Goal: Check status

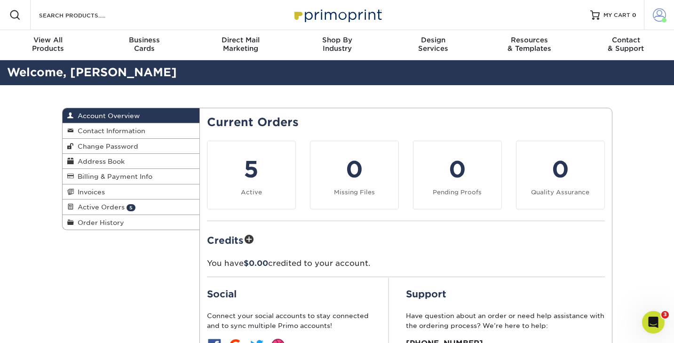
click at [655, 21] on span at bounding box center [659, 14] width 13 height 13
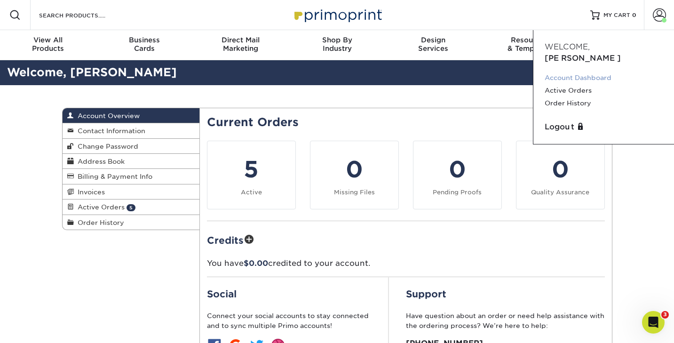
click at [572, 71] on link "Account Dashboard" at bounding box center [603, 77] width 118 height 13
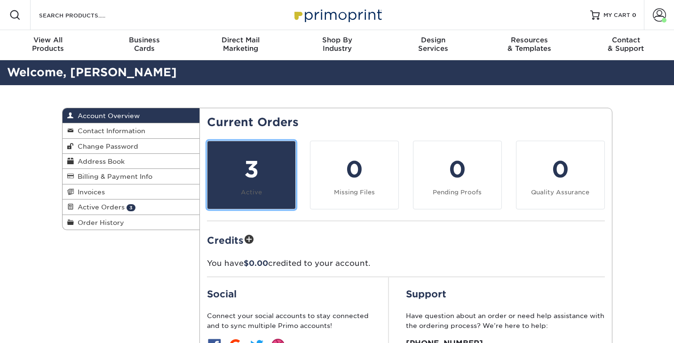
click at [248, 169] on div "3" at bounding box center [251, 169] width 77 height 34
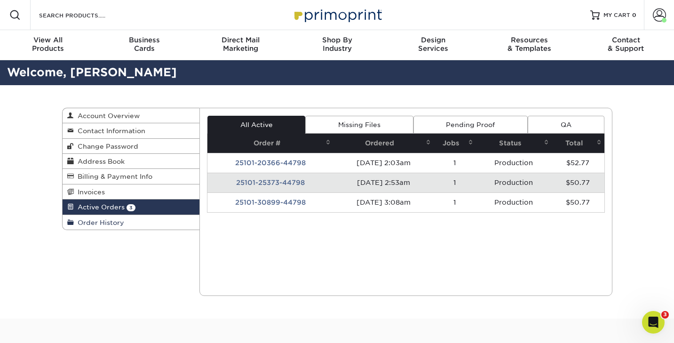
click at [91, 221] on span "Order History" at bounding box center [99, 223] width 50 height 8
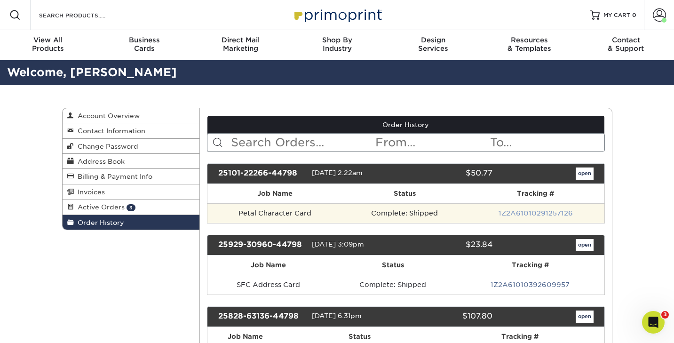
click at [519, 213] on link "1Z2A61010291257126" at bounding box center [535, 213] width 74 height 8
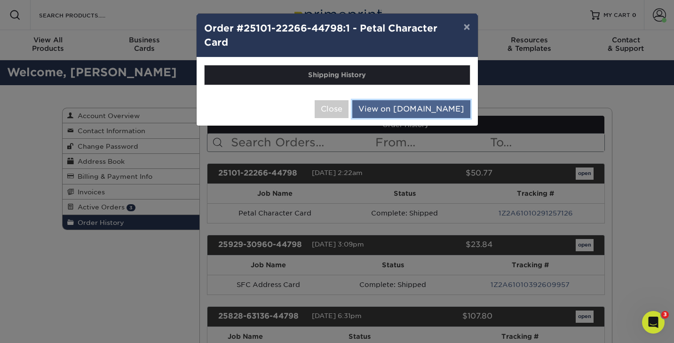
click at [413, 109] on link "View on UPS.com" at bounding box center [411, 109] width 118 height 18
